Goal: Connect with others: Connect with other users

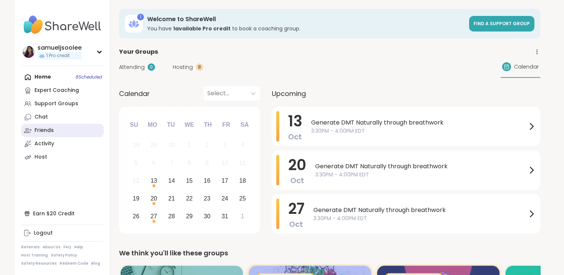
click at [58, 129] on link "Friends" at bounding box center [62, 130] width 83 height 13
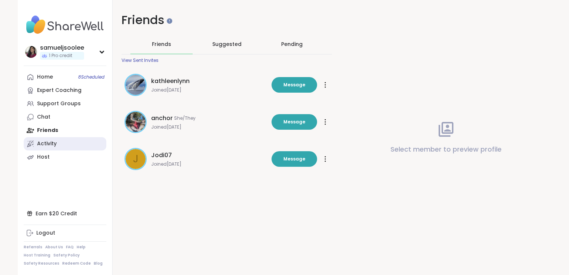
click at [47, 143] on div "Activity" at bounding box center [47, 143] width 20 height 7
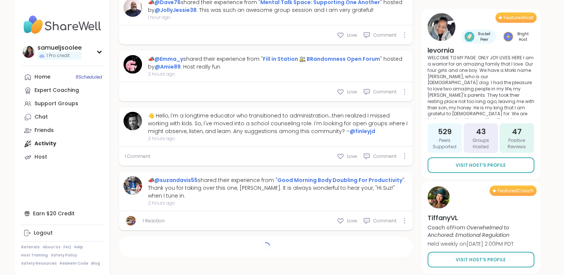
scroll to position [1459, 0]
type textarea "*"
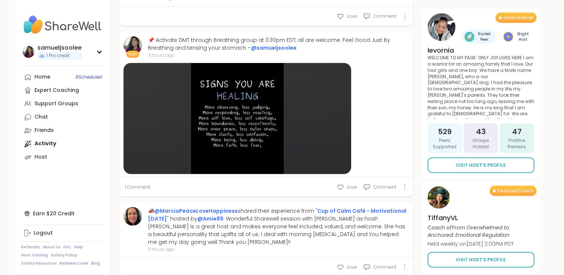
scroll to position [2015, 0]
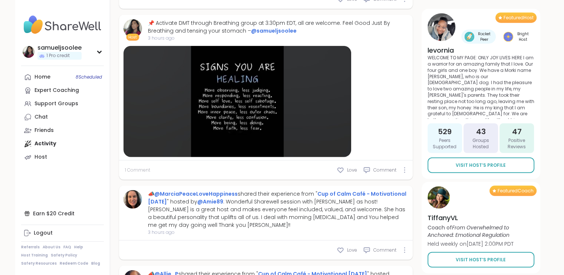
click at [129, 173] on span "1 Comment" at bounding box center [137, 170] width 25 height 7
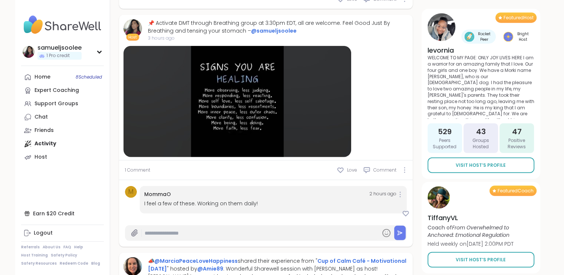
click at [153, 198] on link "MommaO" at bounding box center [157, 193] width 27 height 7
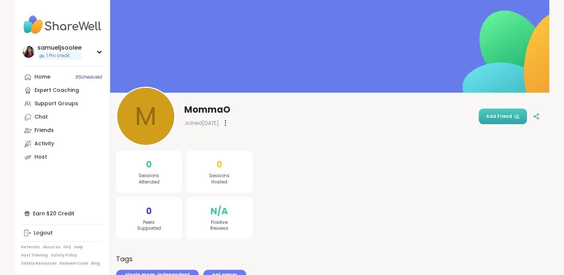
click at [505, 116] on span "Add Friend" at bounding box center [502, 116] width 33 height 7
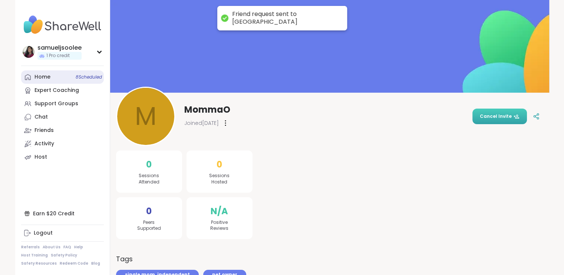
click at [44, 76] on div "Home 8 Scheduled" at bounding box center [42, 76] width 16 height 7
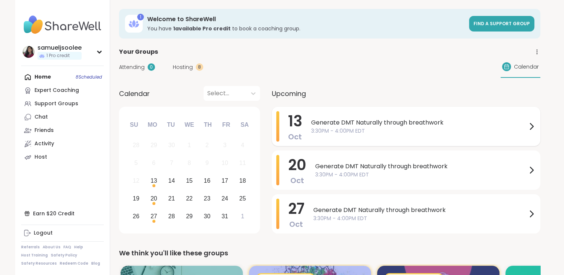
click at [343, 121] on span "Generate DMT Naturally through breathwork" at bounding box center [419, 122] width 216 height 9
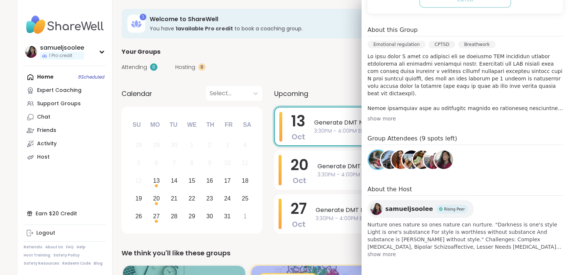
scroll to position [202, 0]
click at [375, 115] on div "show more" at bounding box center [466, 118] width 196 height 7
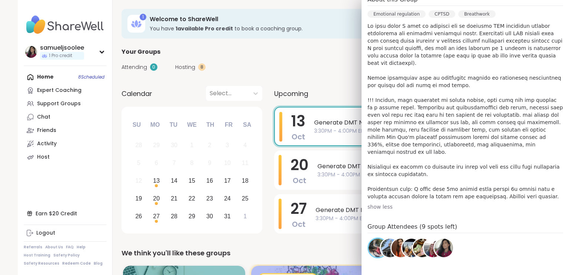
scroll to position [305, 0]
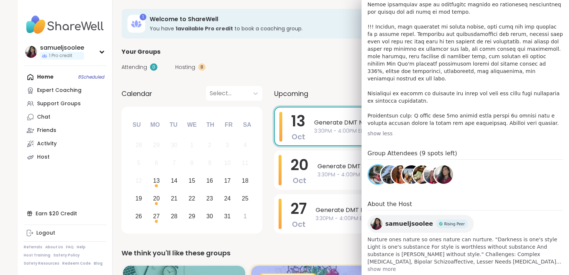
click at [497, 200] on h4 "About the Host" at bounding box center [466, 205] width 196 height 11
click at [375, 258] on div "Oct 13 Monday 3:30PM - 4:00PM EDT Add to Calendar The lobby will open at 3:00PM…" at bounding box center [466, 44] width 208 height 468
click at [377, 265] on span "show more" at bounding box center [466, 268] width 196 height 7
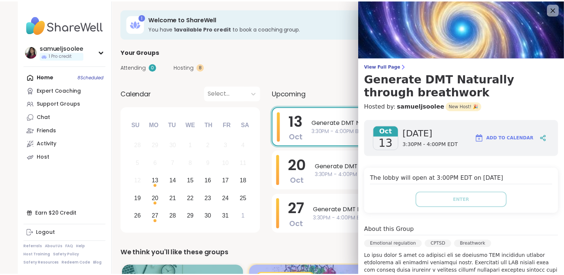
scroll to position [0, 0]
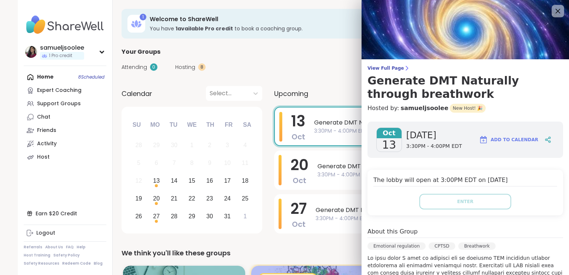
click at [553, 11] on icon at bounding box center [557, 10] width 9 height 9
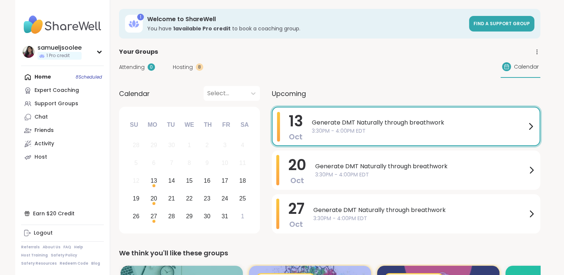
click at [381, 71] on div "Attending 0 Hosting 8 Calendar" at bounding box center [329, 66] width 421 height 21
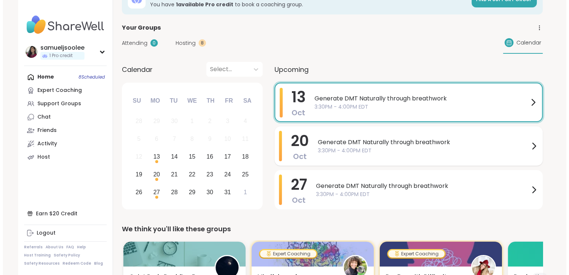
scroll to position [37, 0]
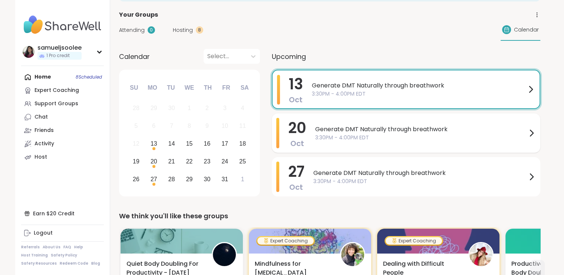
click at [354, 137] on span "3:30PM - 4:00PM EDT" at bounding box center [421, 138] width 212 height 8
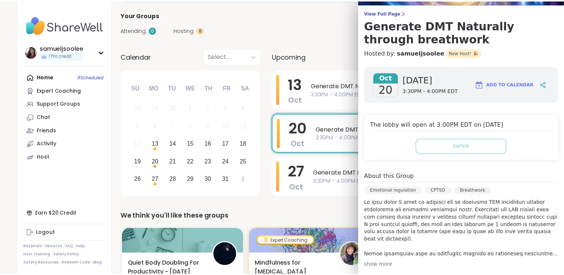
scroll to position [0, 0]
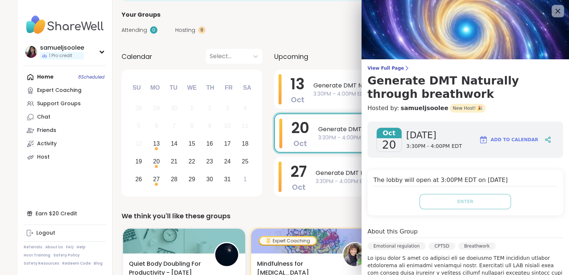
click at [553, 11] on icon at bounding box center [557, 10] width 9 height 9
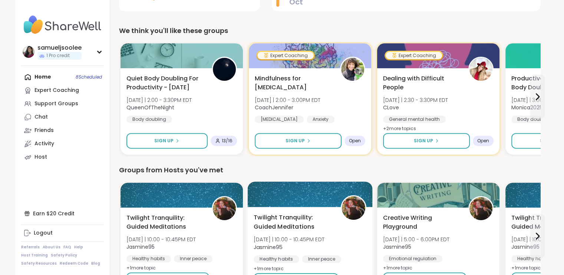
scroll to position [185, 0]
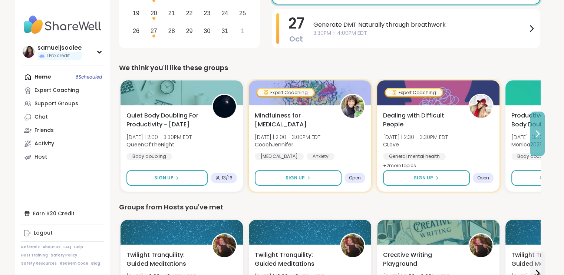
click at [538, 136] on icon at bounding box center [537, 133] width 9 height 9
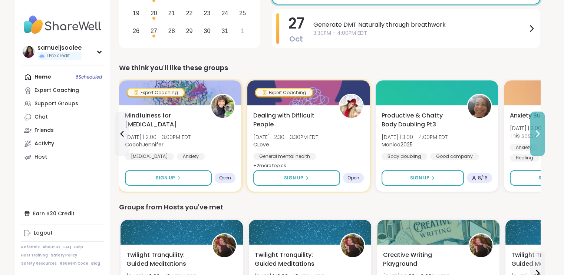
click at [540, 135] on icon at bounding box center [537, 133] width 9 height 9
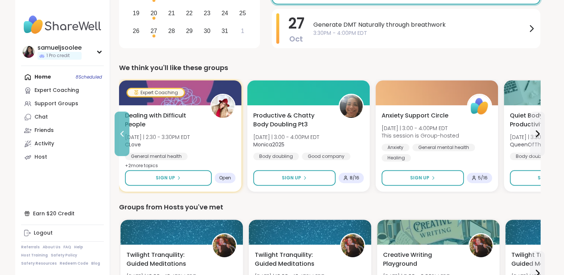
click at [121, 127] on button at bounding box center [122, 134] width 15 height 44
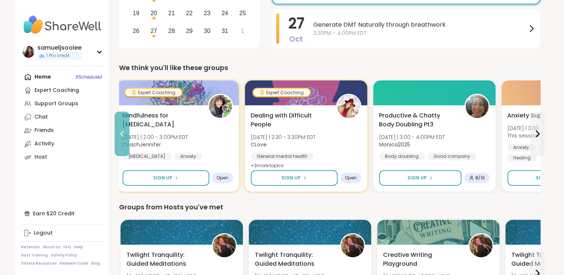
click at [121, 127] on button at bounding box center [122, 134] width 15 height 44
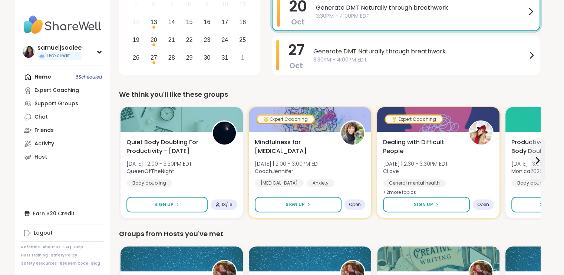
scroll to position [157, 0]
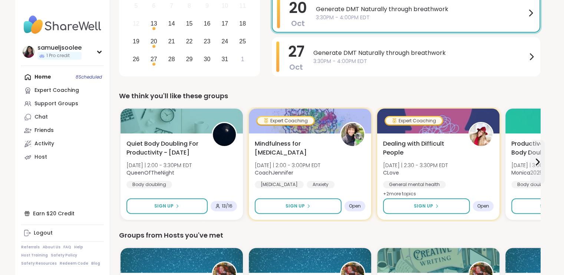
drag, startPoint x: 558, startPoint y: 57, endPoint x: 553, endPoint y: 59, distance: 5.6
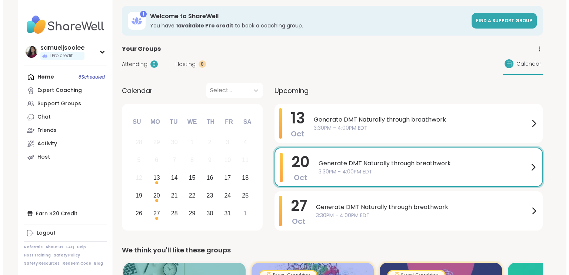
scroll to position [0, 0]
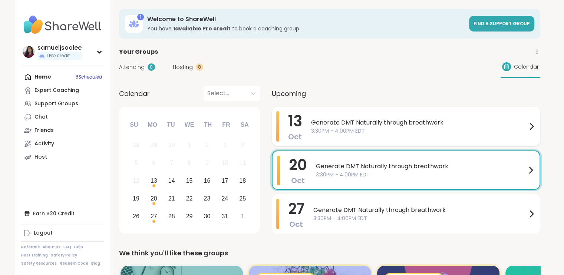
click at [374, 122] on span "Generate DMT Naturally through breathwork" at bounding box center [419, 122] width 216 height 9
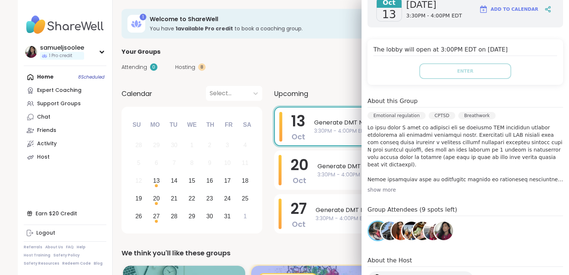
scroll to position [148, 0]
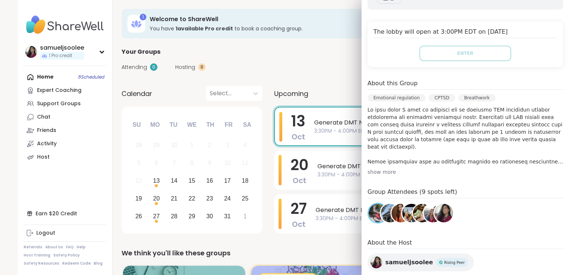
click at [380, 173] on div "show more" at bounding box center [466, 171] width 196 height 7
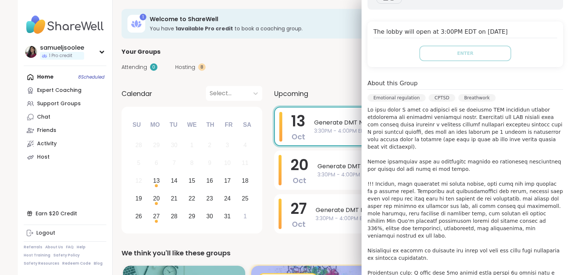
scroll to position [185, 0]
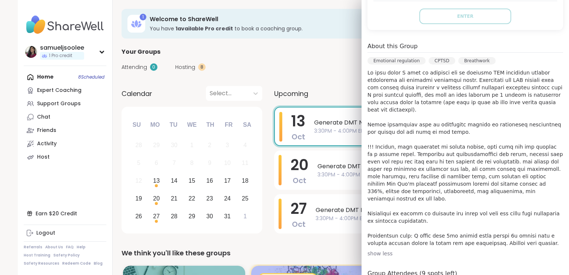
click at [452, 128] on p at bounding box center [466, 158] width 196 height 178
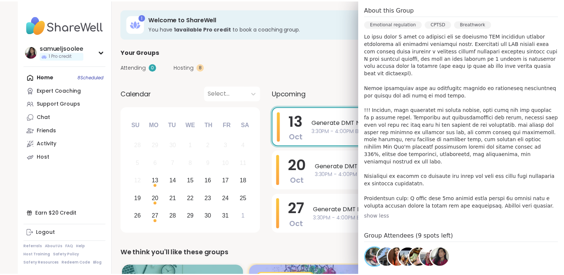
scroll to position [305, 0]
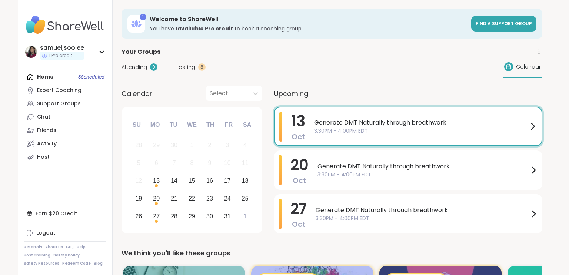
click at [315, 63] on div "Attending 0 Hosting 8 Calendar" at bounding box center [332, 66] width 421 height 21
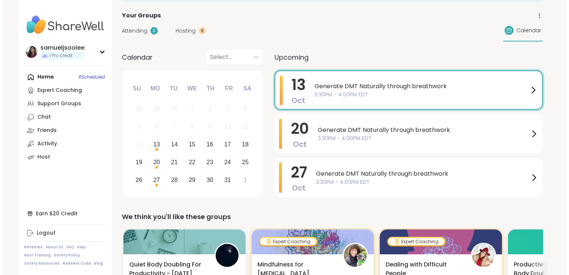
scroll to position [0, 0]
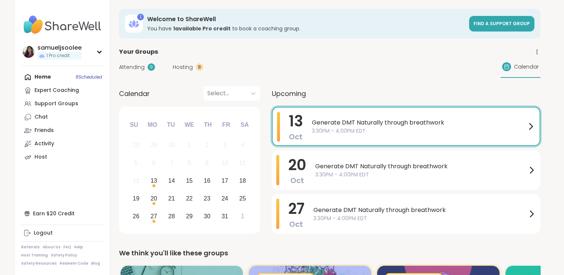
click at [331, 138] on div "Generate DMT Naturally through breathwork 3:30PM - 4:00PM EDT" at bounding box center [423, 126] width 223 height 29
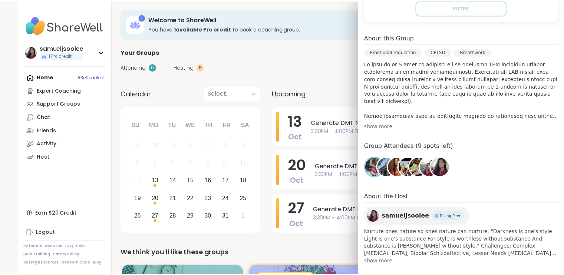
scroll to position [202, 0]
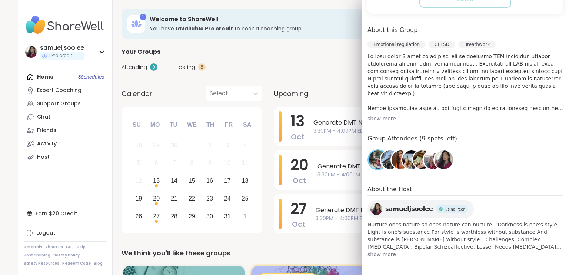
click at [368, 49] on div "Emotional regulation CPTSD Breathwork" at bounding box center [466, 47] width 196 height 12
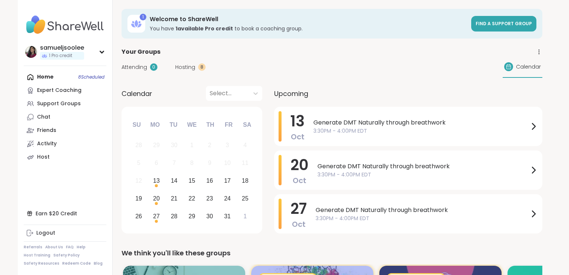
click at [308, 56] on div "Your Groups" at bounding box center [332, 51] width 421 height 9
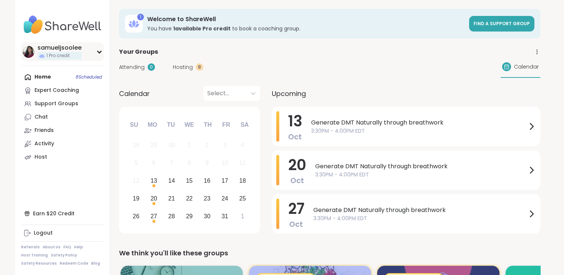
click at [98, 55] on div "samueljsoolee 1 Pro credit" at bounding box center [62, 51] width 83 height 19
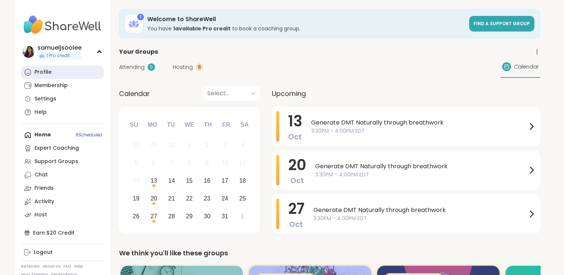
click at [62, 75] on link "Profile" at bounding box center [62, 72] width 83 height 13
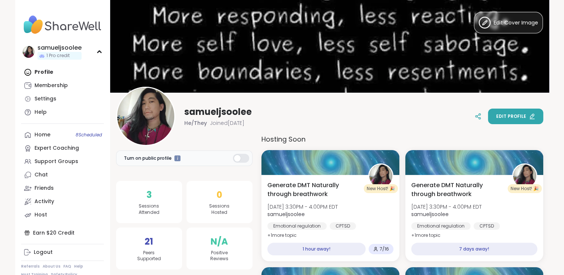
click at [524, 114] on span "Edit profile" at bounding box center [511, 116] width 30 height 7
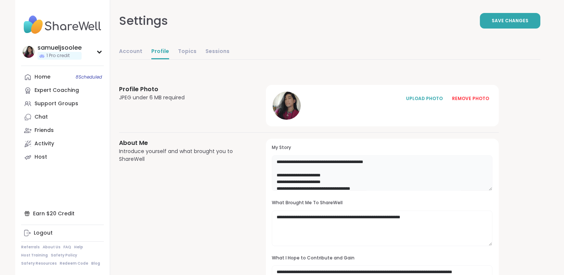
click at [337, 173] on textarea "**********" at bounding box center [382, 173] width 220 height 36
click at [329, 182] on textarea "**********" at bounding box center [382, 173] width 220 height 36
click at [370, 188] on textarea "**********" at bounding box center [382, 173] width 220 height 36
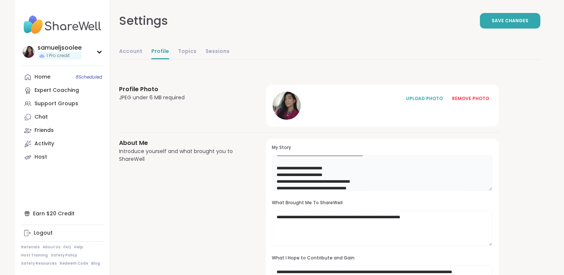
click at [370, 183] on textarea "**********" at bounding box center [382, 173] width 220 height 36
type textarea "**********"
click at [520, 19] on span "Save Changes" at bounding box center [509, 20] width 37 height 7
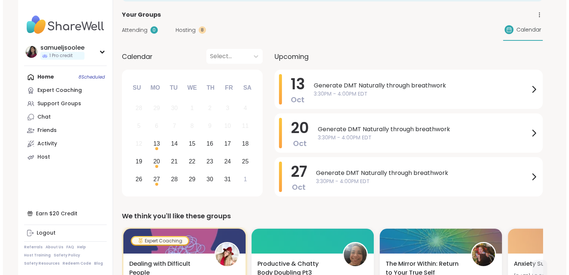
scroll to position [36, 0]
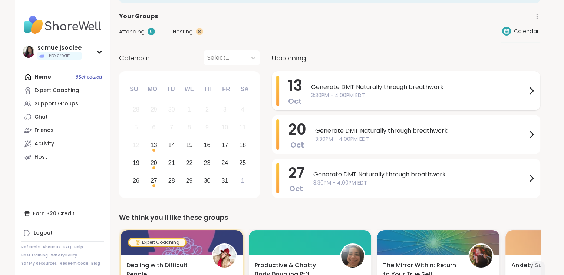
click at [342, 87] on span "Generate DMT Naturally through breathwork" at bounding box center [419, 87] width 216 height 9
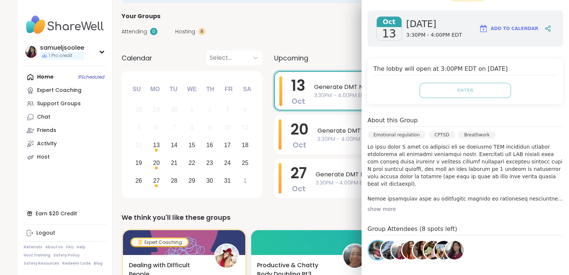
scroll to position [185, 0]
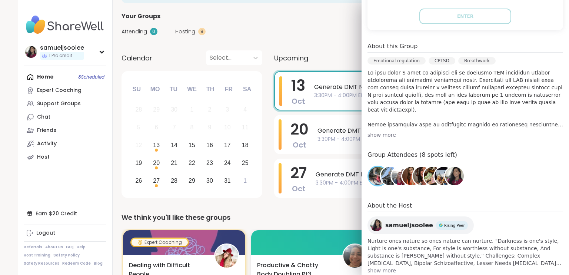
click at [369, 176] on img at bounding box center [378, 176] width 19 height 19
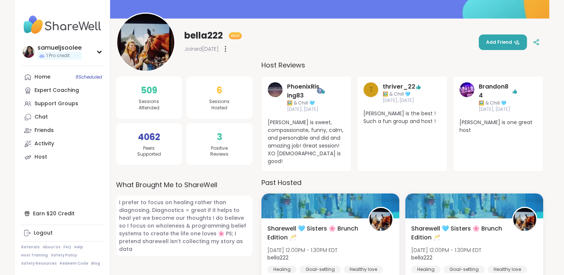
click at [163, 63] on img at bounding box center [145, 42] width 57 height 57
